Goal: Transaction & Acquisition: Purchase product/service

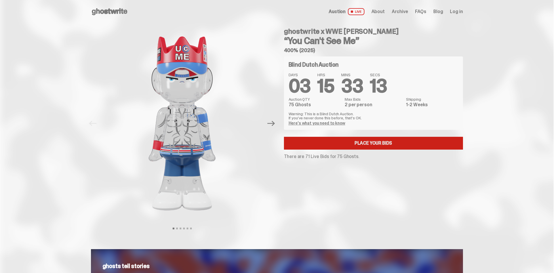
click at [324, 144] on link "Place your Bids" at bounding box center [373, 143] width 179 height 13
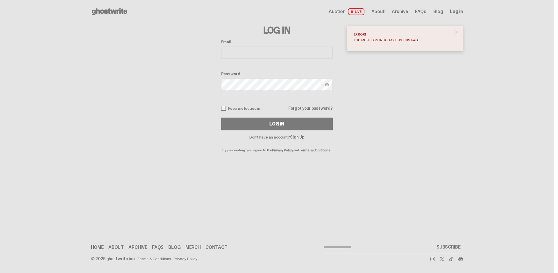
click at [277, 56] on input "Email" at bounding box center [277, 53] width 112 height 12
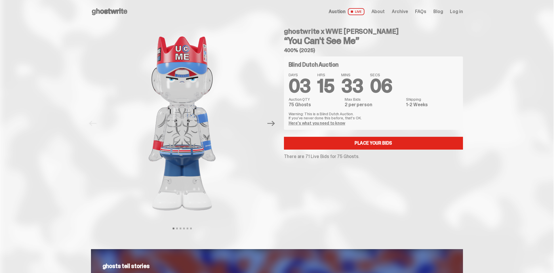
click at [323, 123] on link "Here's what you need to know" at bounding box center [317, 122] width 57 height 5
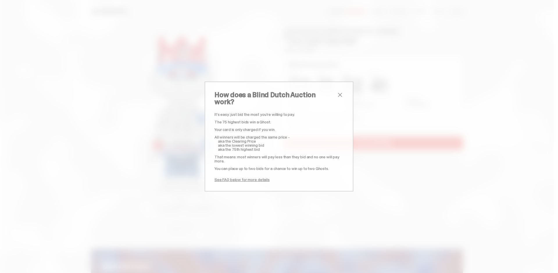
click at [337, 96] on span "close" at bounding box center [340, 94] width 7 height 7
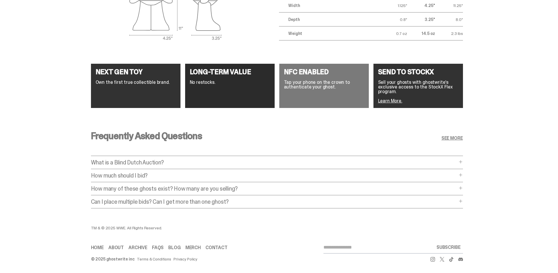
scroll to position [1024, 0]
